Goal: Task Accomplishment & Management: Contribute content

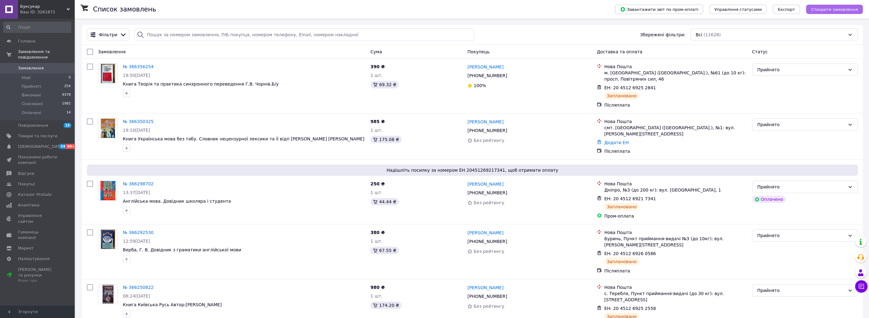
click at [828, 8] on span "Створити замовлення" at bounding box center [834, 9] width 47 height 5
click at [37, 133] on span "Товари та послуги" at bounding box center [37, 136] width 39 height 6
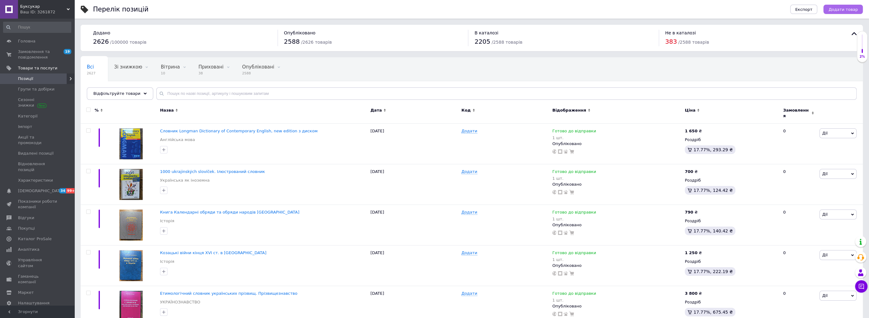
click at [850, 8] on span "Додати товар" at bounding box center [842, 9] width 29 height 5
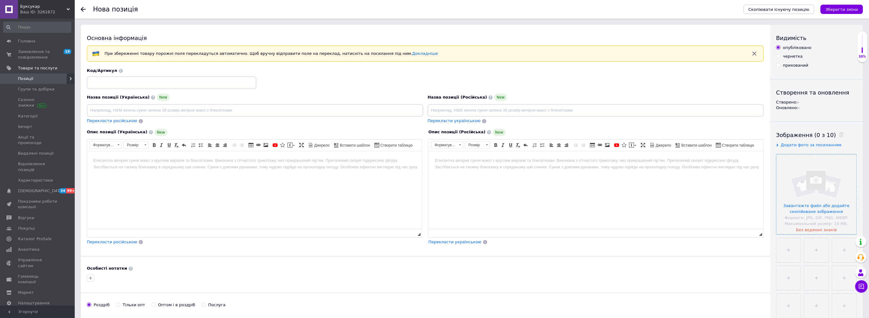
click at [829, 192] on input "file" at bounding box center [816, 194] width 80 height 80
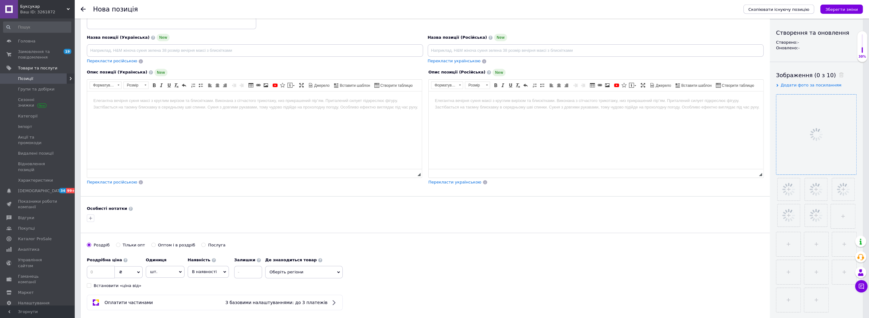
scroll to position [100, 0]
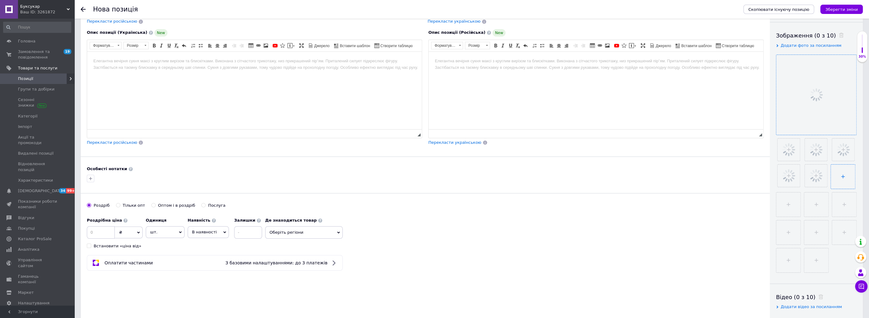
click at [845, 177] on input "file" at bounding box center [843, 177] width 24 height 24
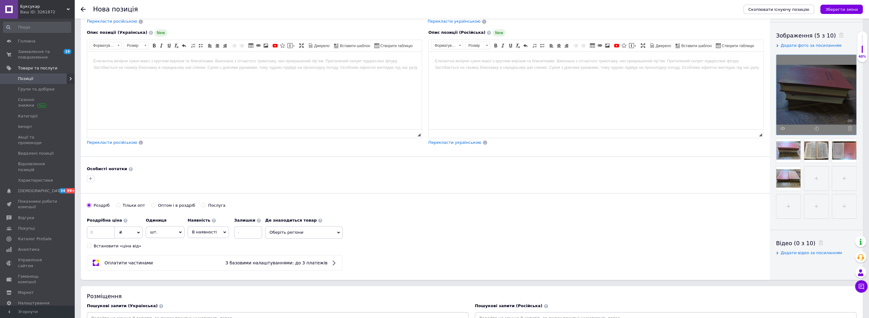
type input "C:\fakepath\IMG_20251010_165533_745.jpg"
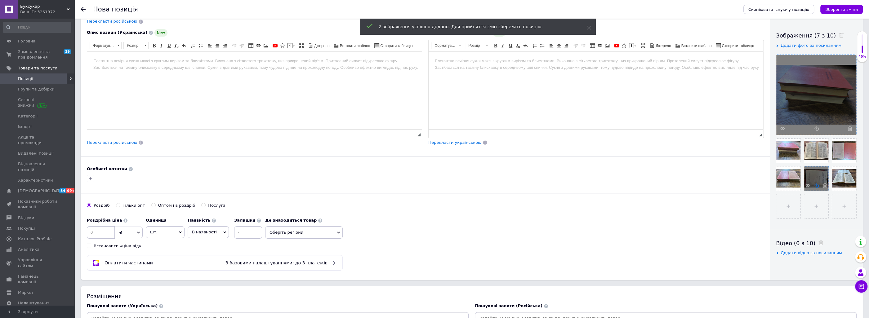
click at [814, 188] on icon at bounding box center [816, 185] width 5 height 5
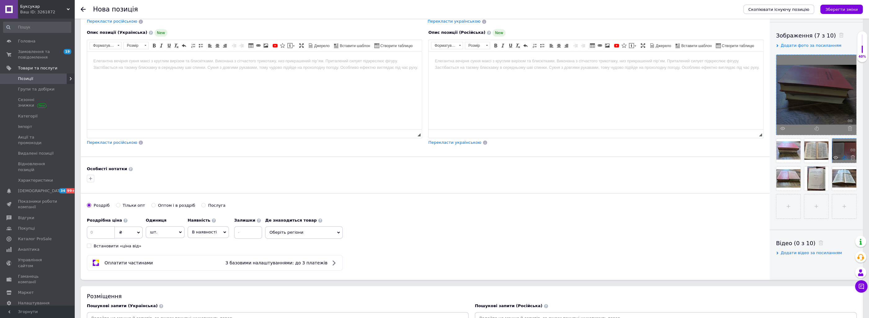
click at [842, 160] on icon at bounding box center [844, 157] width 5 height 5
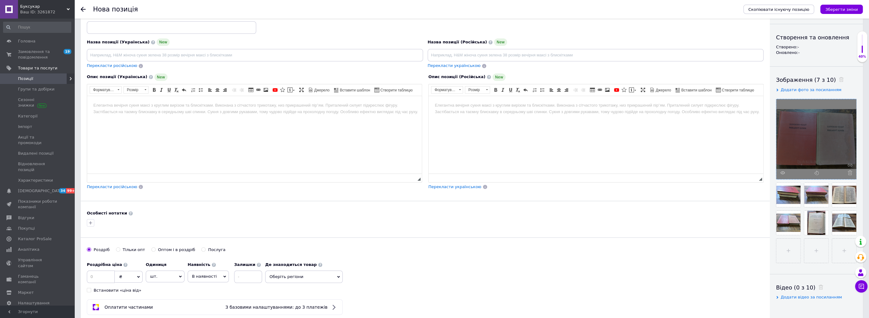
scroll to position [0, 0]
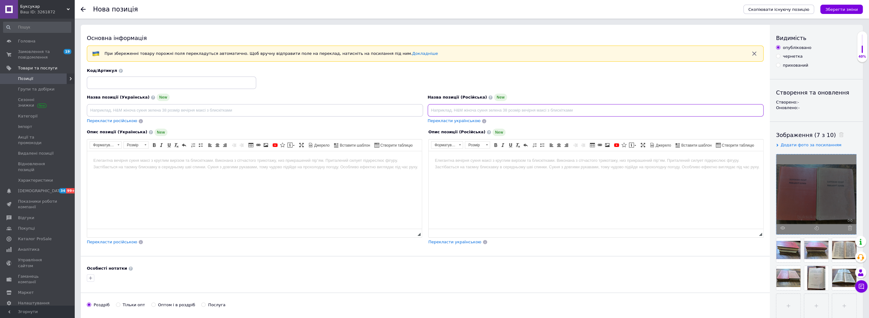
click at [443, 112] on input at bounding box center [596, 110] width 336 height 12
paste input "Словацко-русский переводной словарь"
type input "Словацко-русский переводной словарь в 2 - х томах"
click at [455, 122] on span "Перекласти українською" at bounding box center [454, 120] width 53 height 5
type input "Словацько-російський перекладений словник у 2-х томах"
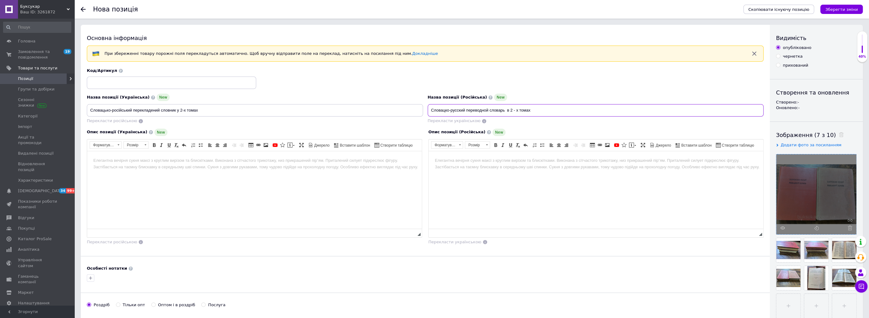
drag, startPoint x: 541, startPoint y: 110, endPoint x: 427, endPoint y: 116, distance: 113.6
click at [428, 116] on input "Словацко-русский переводной словарь в 2 - х томах" at bounding box center [596, 110] width 336 height 12
click at [482, 197] on html at bounding box center [596, 190] width 335 height 78
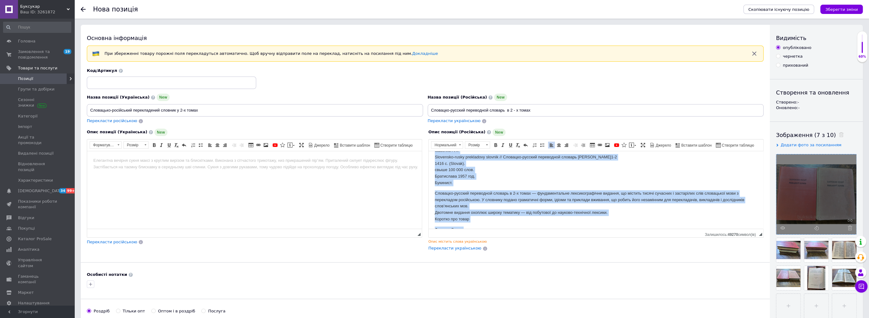
scroll to position [46, 0]
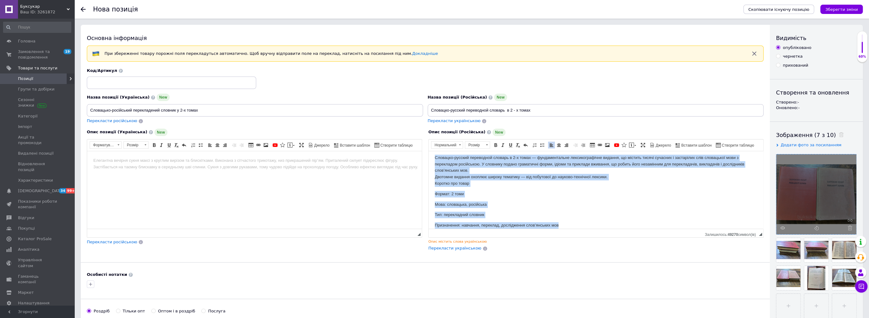
drag, startPoint x: 432, startPoint y: 160, endPoint x: 548, endPoint y: 222, distance: 132.1
click at [580, 183] on html "Isacenko A.V. Slovensko-rusky prekladovy slovnik // Словацко-русский переводной…" at bounding box center [596, 145] width 335 height 78
click at [461, 148] on span at bounding box center [460, 145] width 6 height 7
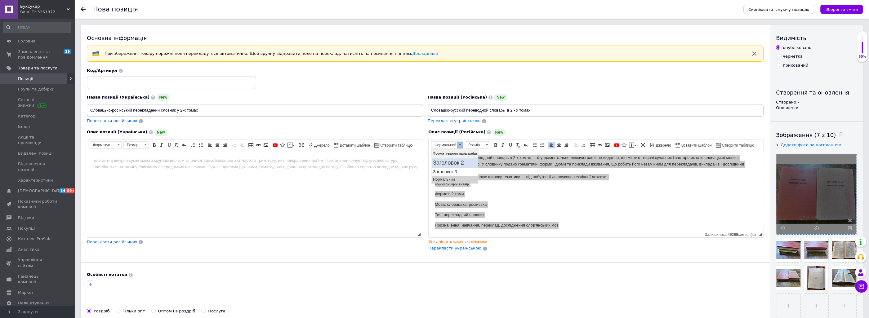
scroll to position [0, 0]
click at [457, 161] on h2 "Заголовок 2" at bounding box center [455, 163] width 44 height 7
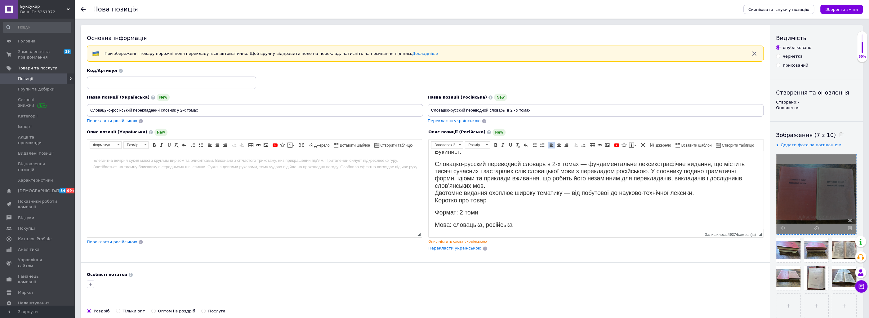
click at [632, 211] on h2 "Формат: 2 томи" at bounding box center [596, 212] width 322 height 7
click at [461, 251] on span "Перекласти українською" at bounding box center [454, 248] width 53 height 5
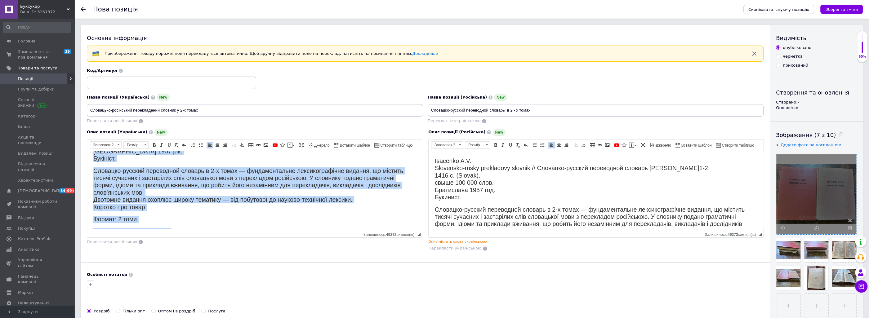
scroll to position [70, 0]
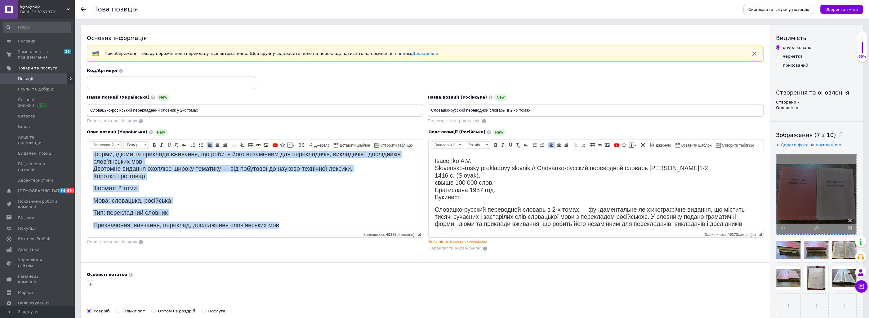
drag, startPoint x: 90, startPoint y: 158, endPoint x: 310, endPoint y: 256, distance: 240.4
click at [310, 159] on html "Isacenko A.V. Slovensko-rusky prekladovy slovnikартія Словачко-русський перевод…" at bounding box center [254, 121] width 335 height 78
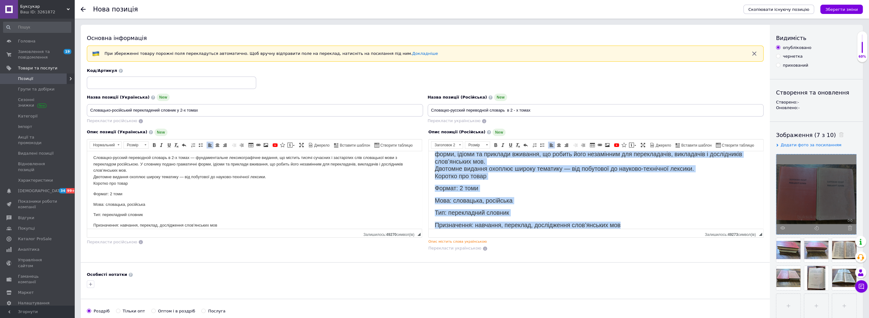
drag, startPoint x: 434, startPoint y: 156, endPoint x: 1110, endPoint y: 410, distance: 721.4
click at [676, 159] on html "Isacenko A.V. Slovensko-rusky prekladovy slovnik // Словацко-русский переводной…" at bounding box center [596, 121] width 335 height 78
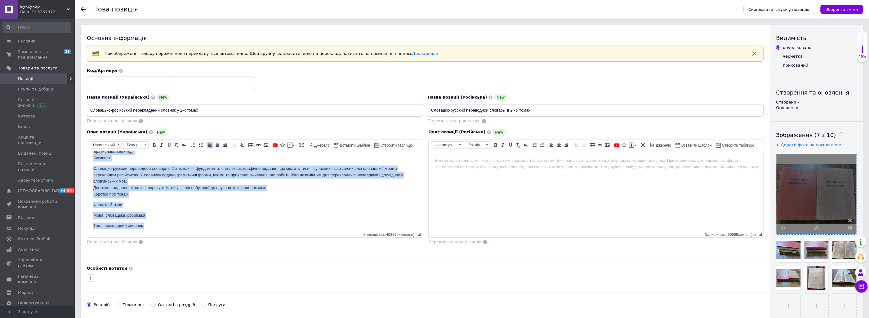
scroll to position [46, 0]
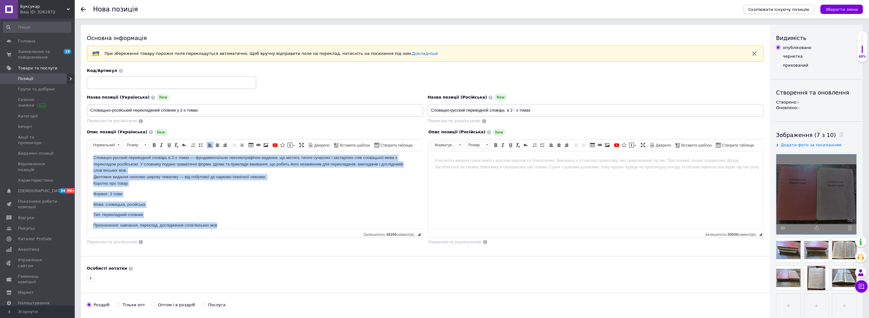
drag, startPoint x: 92, startPoint y: 158, endPoint x: 272, endPoint y: 249, distance: 200.8
click at [272, 183] on html "Isacenko A.V. Slovensko-rusky prekladovy slovnik // Словацко-русский переводной…" at bounding box center [254, 145] width 335 height 78
click at [118, 147] on span at bounding box center [118, 145] width 6 height 7
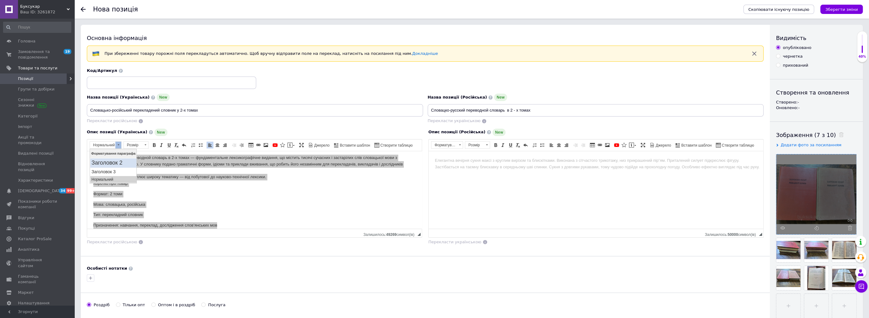
click at [120, 160] on h2 "Заголовок 2" at bounding box center [113, 163] width 44 height 7
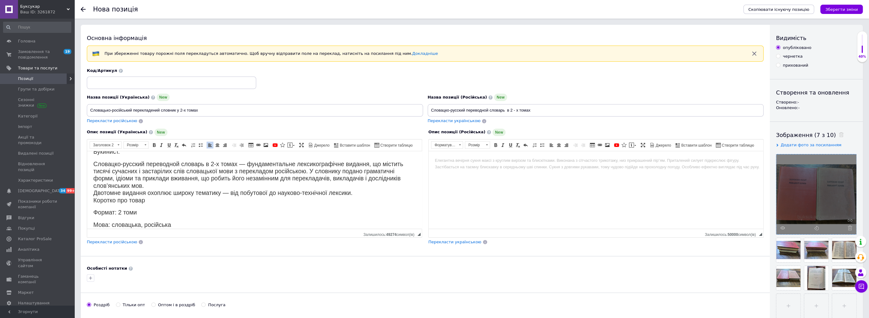
click at [335, 216] on h2 "Формат: 2 томи" at bounding box center [254, 212] width 322 height 7
click at [111, 244] on span "Перекласти російською" at bounding box center [112, 242] width 50 height 5
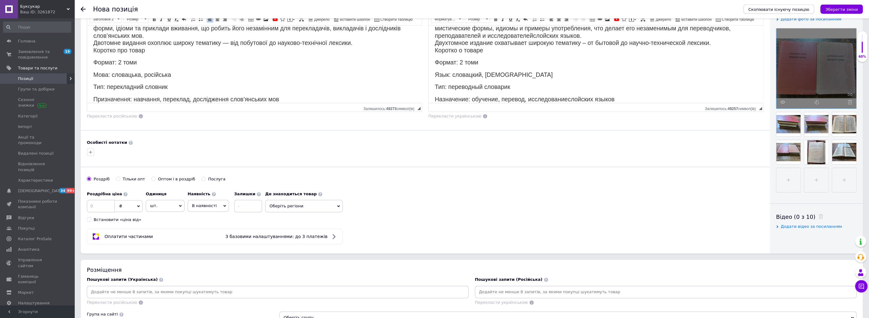
scroll to position [133, 0]
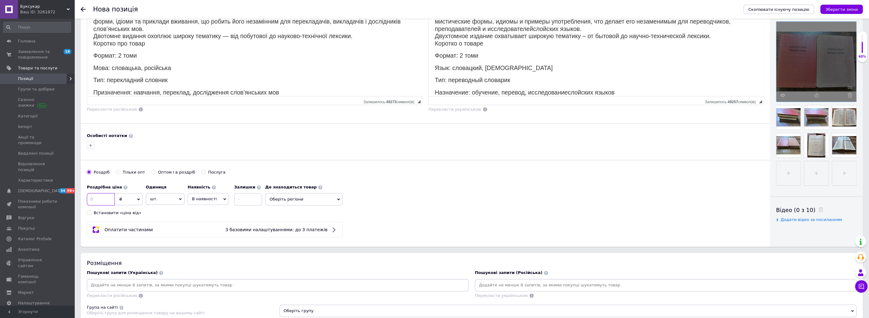
click at [102, 201] on input at bounding box center [101, 199] width 28 height 12
type input "2000"
click at [176, 201] on span "шт." at bounding box center [165, 199] width 39 height 12
click at [166, 237] on li "комплект" at bounding box center [165, 236] width 38 height 9
click at [204, 197] on span "В наявності" at bounding box center [204, 199] width 25 height 5
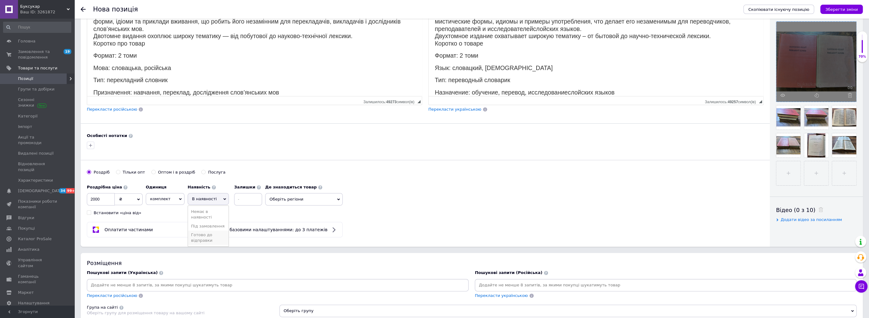
click at [208, 239] on li "Готово до відправки" at bounding box center [208, 238] width 41 height 14
click at [251, 202] on input at bounding box center [265, 199] width 28 height 12
type input "1"
click at [480, 247] on div "Основна інформація При збереженні товару порожні поля перекладуться автоматично…" at bounding box center [425, 69] width 689 height 355
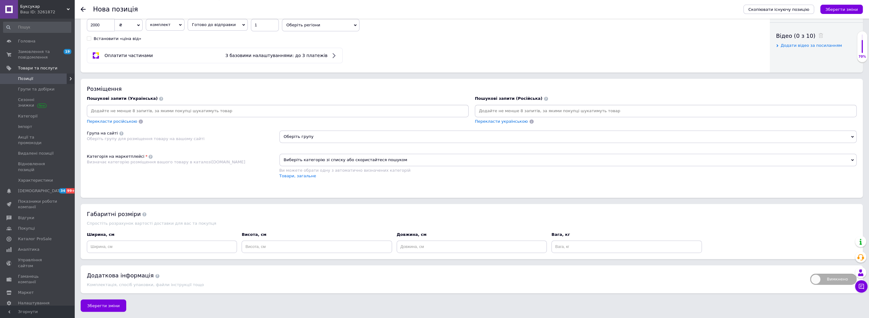
scroll to position [357, 0]
click at [164, 107] on input at bounding box center [277, 110] width 379 height 9
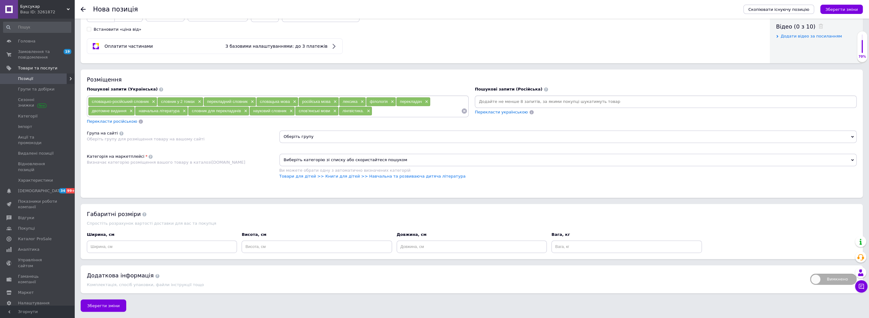
click at [106, 124] on span "Перекласти російською" at bounding box center [112, 121] width 50 height 5
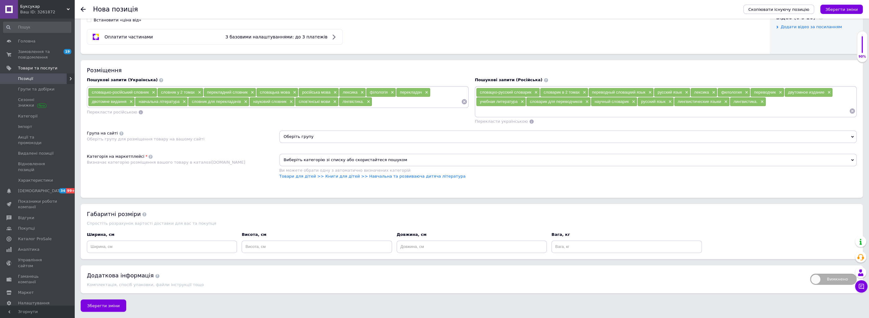
click at [305, 143] on span "Оберіть групу" at bounding box center [567, 137] width 577 height 12
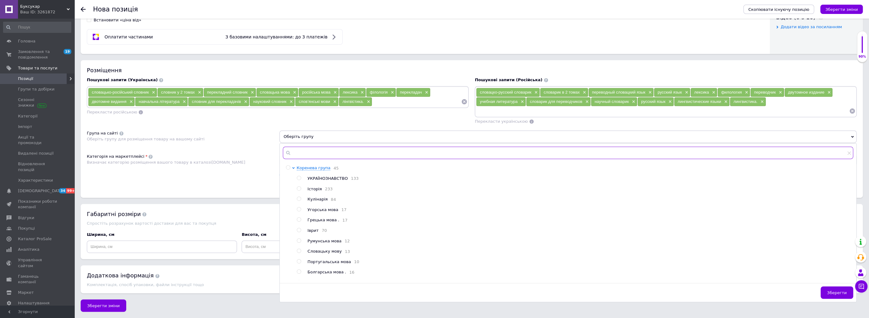
click at [306, 159] on input "text" at bounding box center [568, 153] width 571 height 12
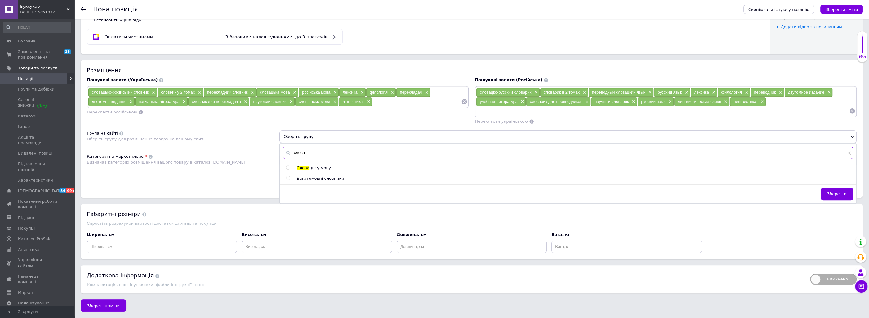
type input "слова"
click at [288, 170] on input "radio" at bounding box center [288, 168] width 4 height 4
radio input "true"
click at [256, 148] on div "Група на сайті Оберіть групу для розміщення товару на вашому сайті" at bounding box center [183, 139] width 193 height 17
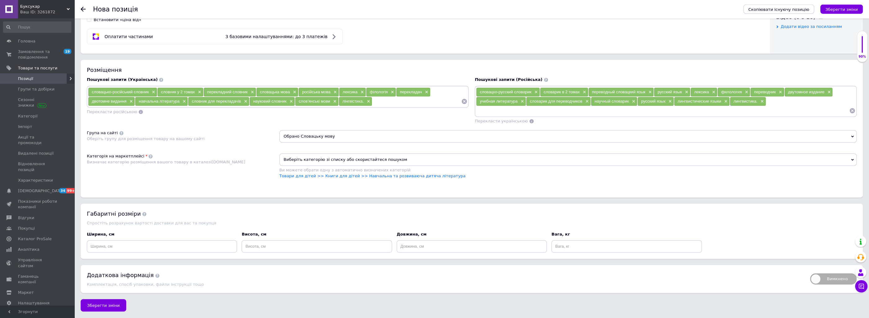
scroll to position [376, 0]
click at [336, 160] on span "Виберіть категорію зі списку або скористайтеся пошуком" at bounding box center [567, 160] width 577 height 12
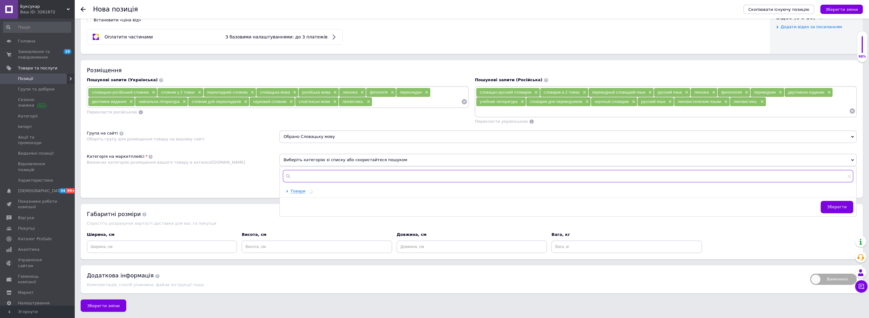
click at [330, 173] on input "text" at bounding box center [568, 176] width 571 height 12
type input "іноз"
drag, startPoint x: 287, startPoint y: 189, endPoint x: 257, endPoint y: 167, distance: 37.5
click at [288, 189] on input "radio" at bounding box center [288, 191] width 4 height 4
radio input "true"
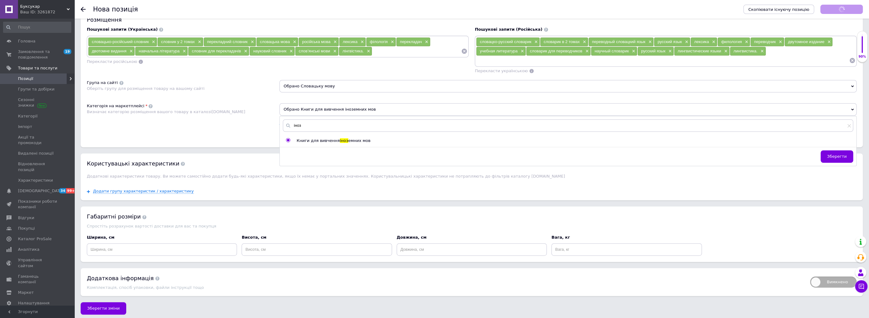
click at [249, 135] on div "Категорія на маркетплейсі Визначає категорію розміщення вашого товару в каталоз…" at bounding box center [183, 118] width 193 height 31
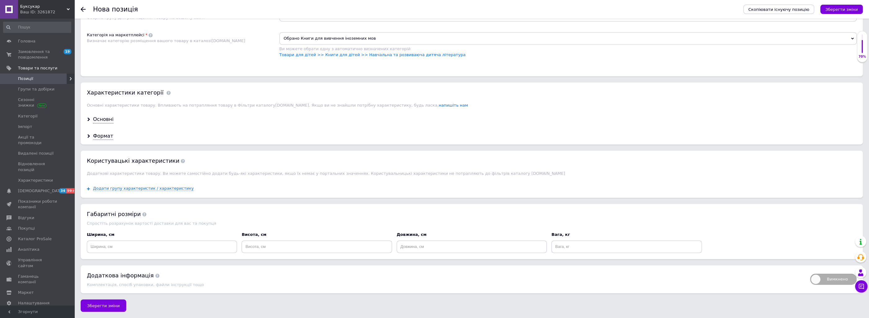
scroll to position [476, 0]
click at [107, 123] on div "Основні" at bounding box center [103, 119] width 20 height 7
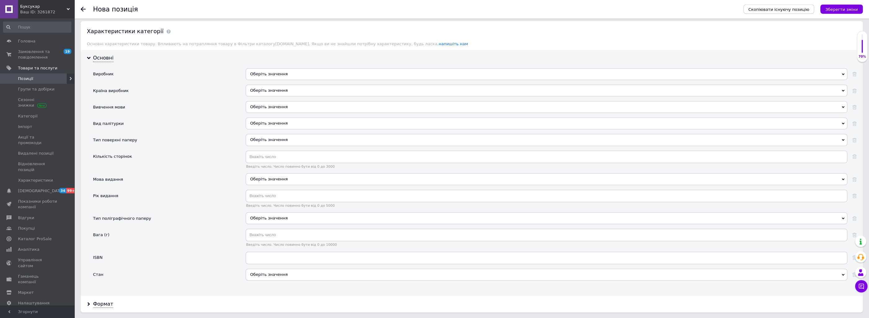
scroll to position [542, 0]
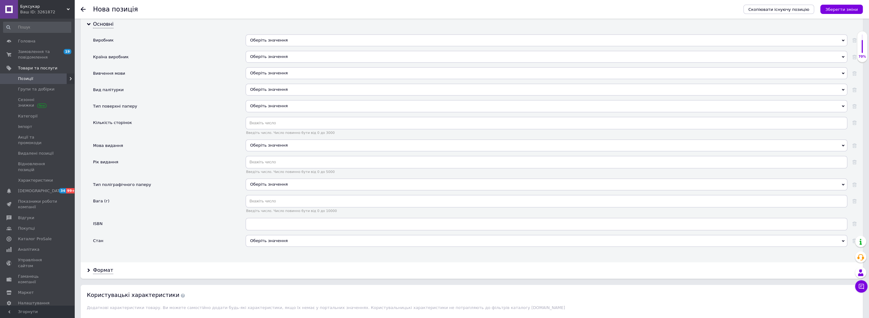
click at [259, 63] on div "Оберіть значення" at bounding box center [547, 57] width 602 height 12
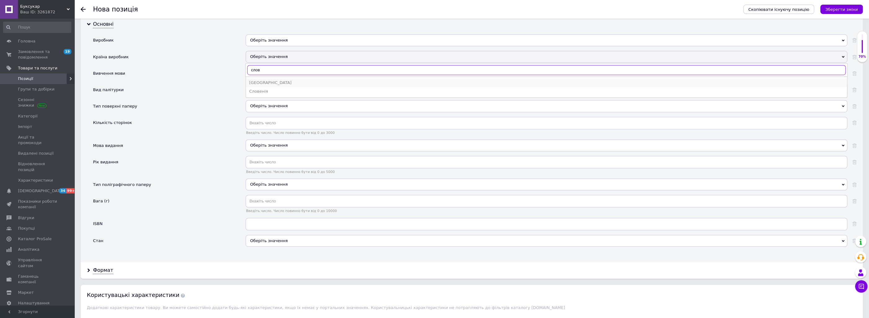
type input "слов"
click at [262, 86] on div "[GEOGRAPHIC_DATA]" at bounding box center [546, 83] width 595 height 6
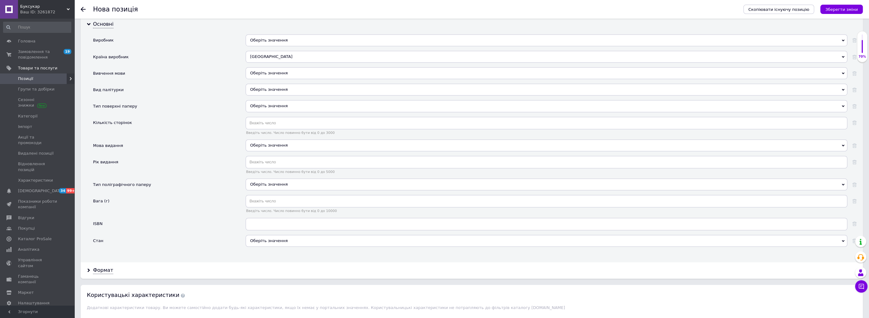
click at [199, 67] on div "Країна виробник" at bounding box center [169, 59] width 153 height 16
click at [262, 79] on div "Оберіть значення" at bounding box center [547, 73] width 602 height 12
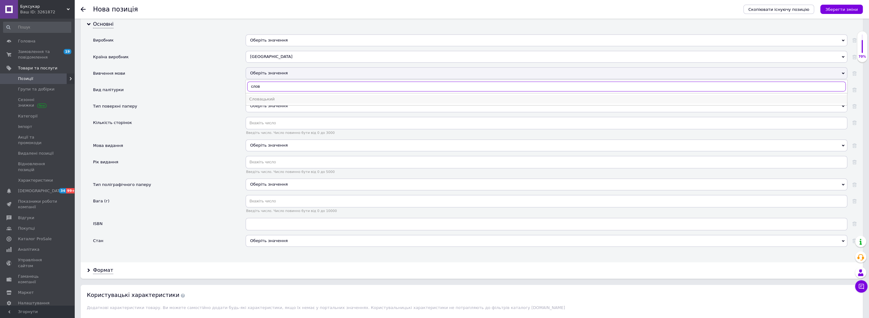
type input "слов"
click at [275, 102] on div "Словацький" at bounding box center [546, 99] width 595 height 6
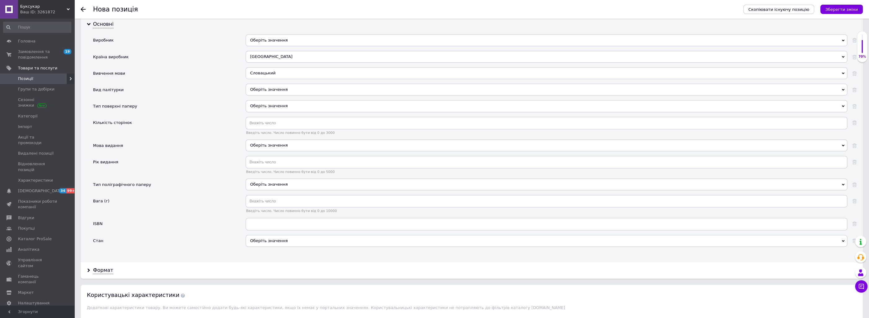
click at [210, 84] on div "Вивчення мови" at bounding box center [169, 75] width 153 height 16
click at [255, 96] on div "Оберіть значення" at bounding box center [547, 90] width 602 height 12
click at [266, 127] on div "Твердий" at bounding box center [546, 125] width 595 height 6
click at [262, 112] on div "Оберіть значення" at bounding box center [547, 106] width 602 height 12
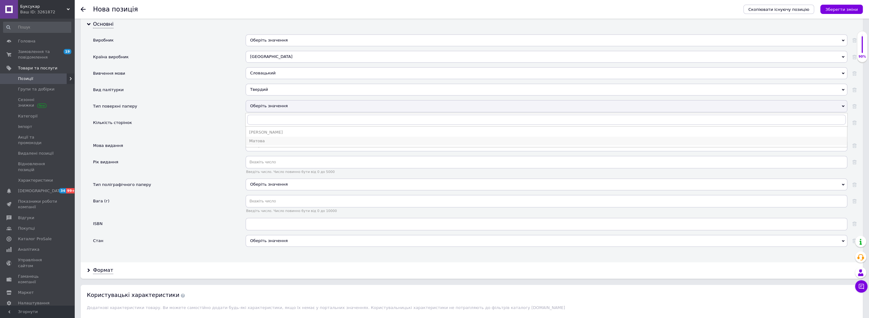
click at [270, 144] on div "Матова" at bounding box center [546, 141] width 595 height 6
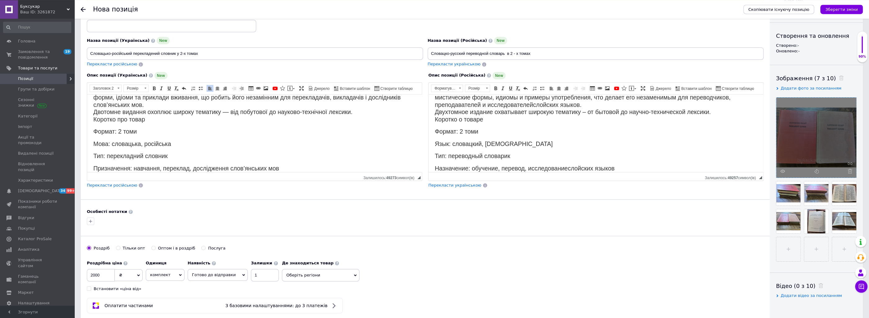
scroll to position [0, 0]
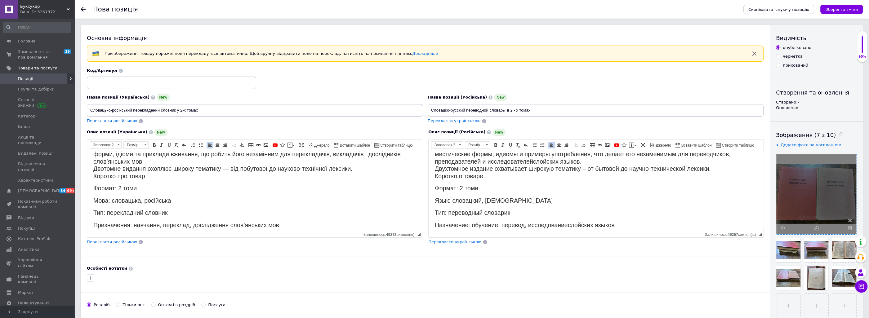
click at [510, 181] on body "Isacenko A.V. Slovensko-rusky prekladovy slovnik // Словацко-русский переводной…" at bounding box center [596, 158] width 322 height 141
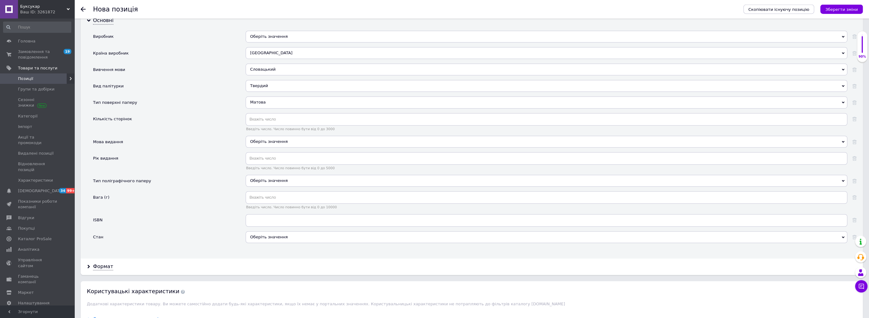
scroll to position [565, 0]
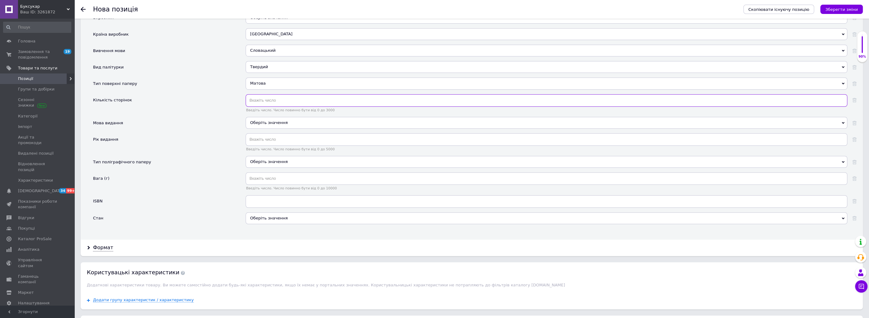
click at [259, 107] on input "text" at bounding box center [547, 100] width 602 height 12
type input "1416"
click at [181, 78] on div "Вид палітурки" at bounding box center [169, 69] width 153 height 16
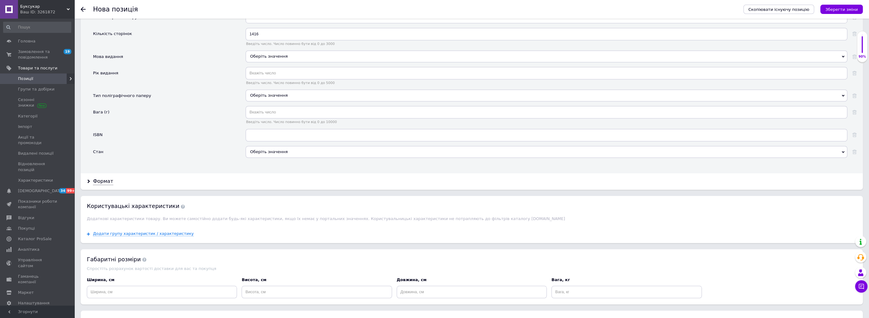
click at [265, 158] on div "Оберіть значення" at bounding box center [547, 152] width 602 height 12
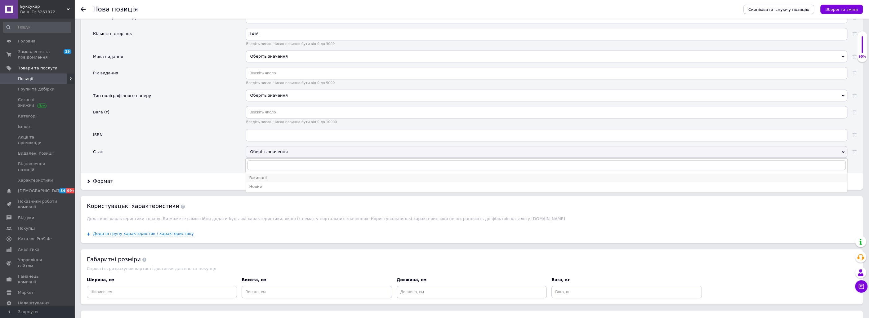
click at [268, 181] on div "Вживані" at bounding box center [546, 178] width 595 height 6
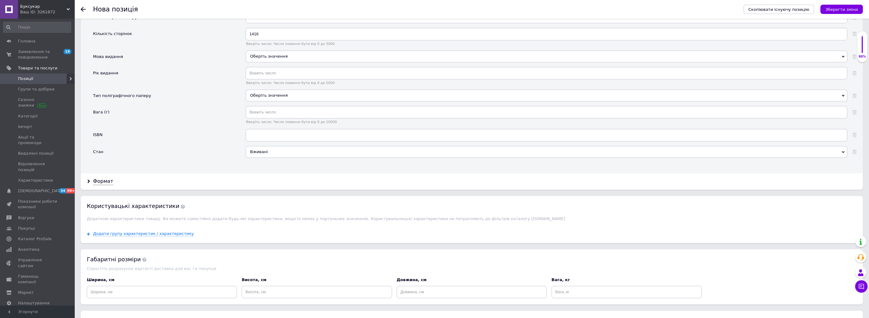
click at [220, 162] on div "Стан" at bounding box center [169, 154] width 153 height 16
click at [264, 79] on input "text" at bounding box center [547, 73] width 602 height 12
type input "1957"
click at [210, 67] on div "Мова видання" at bounding box center [169, 59] width 153 height 16
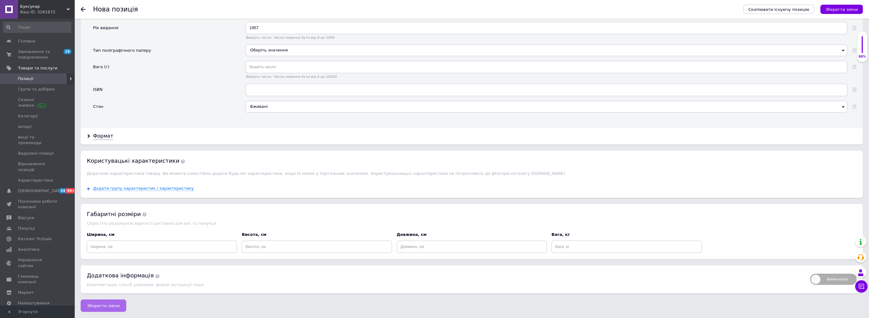
click at [102, 304] on span "Зберегти зміни" at bounding box center [103, 306] width 33 height 5
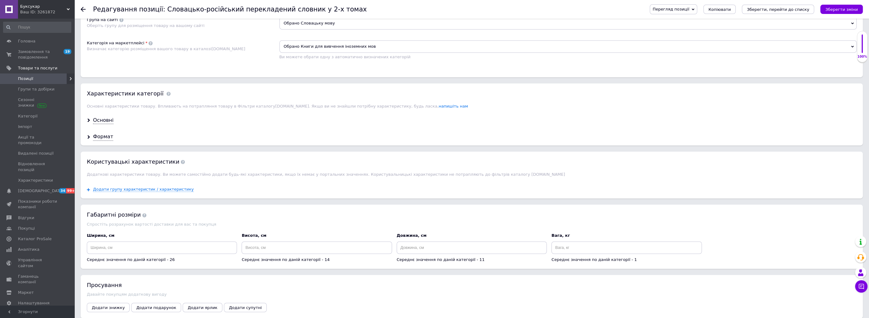
scroll to position [541, 0]
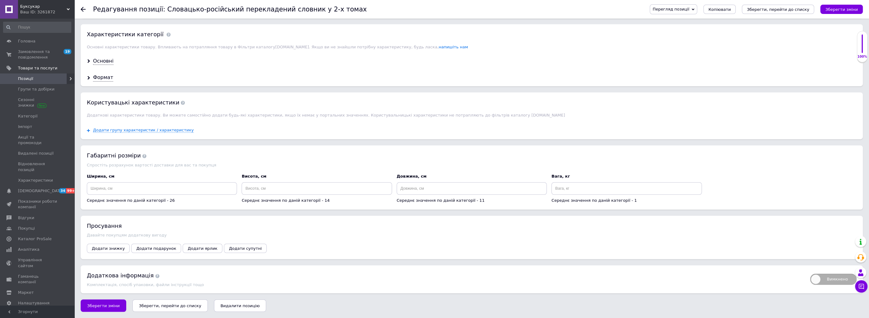
click at [176, 305] on icon "Зберегти, перейти до списку" at bounding box center [170, 306] width 62 height 5
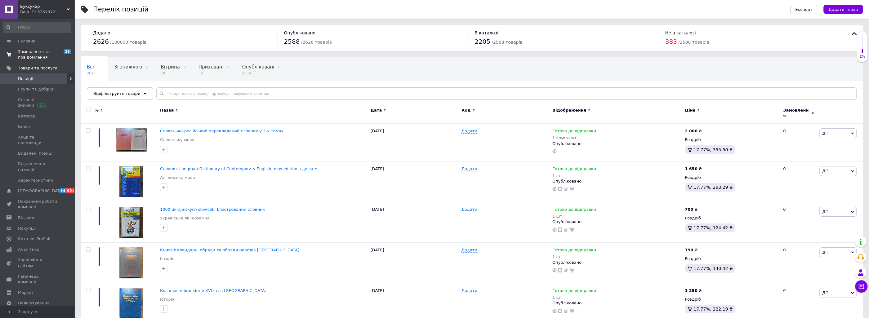
click at [36, 49] on link "Замовлення та повідомлення 19 0" at bounding box center [37, 55] width 74 height 16
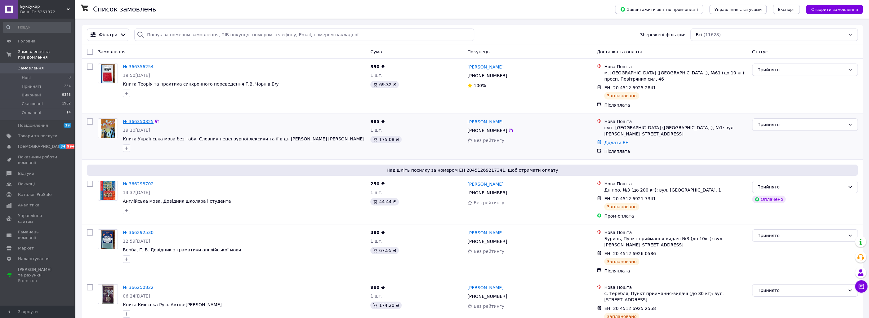
click at [142, 119] on link "№ 366350325" at bounding box center [138, 121] width 31 height 5
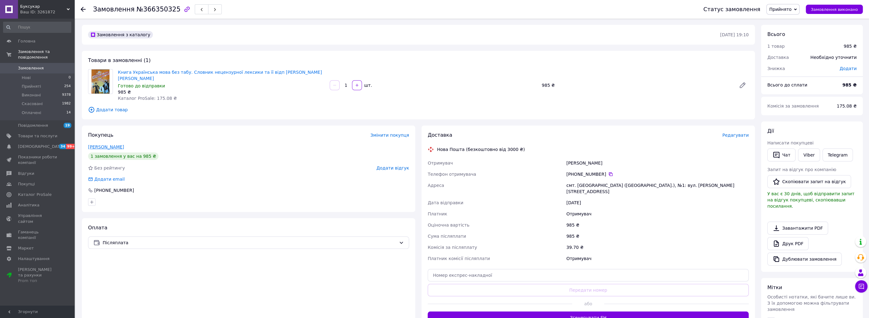
click at [104, 145] on link "[PERSON_NAME]" at bounding box center [106, 147] width 36 height 5
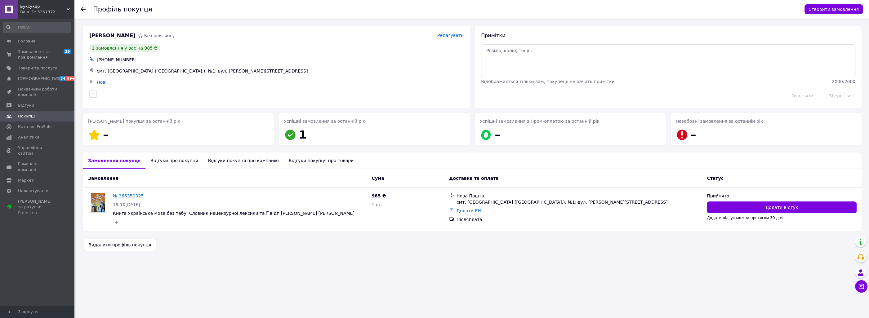
click at [167, 161] on div "Відгуки про покупця" at bounding box center [173, 161] width 57 height 16
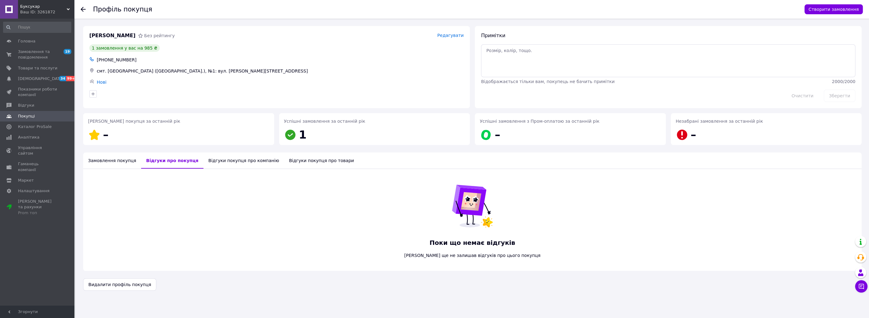
click at [114, 158] on div "Замовлення покупця" at bounding box center [112, 161] width 58 height 16
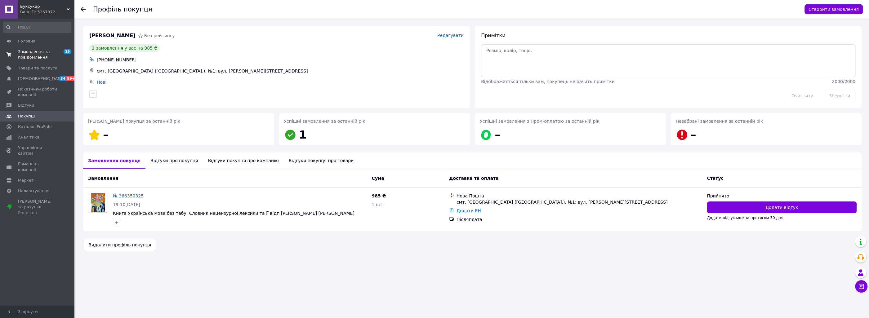
click at [41, 50] on span "Замовлення та повідомлення" at bounding box center [37, 54] width 39 height 11
